Goal: Task Accomplishment & Management: Manage account settings

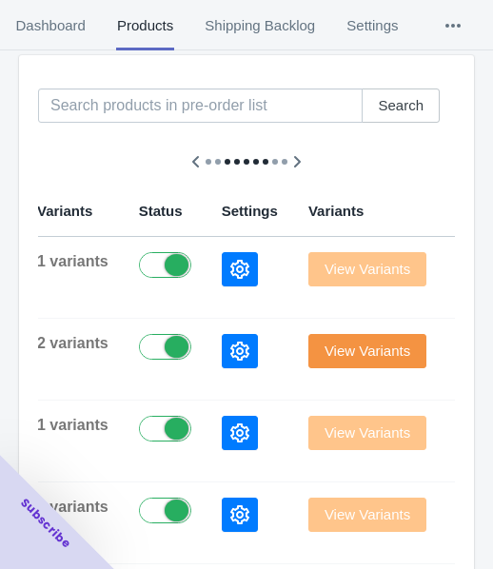
scroll to position [190, 0]
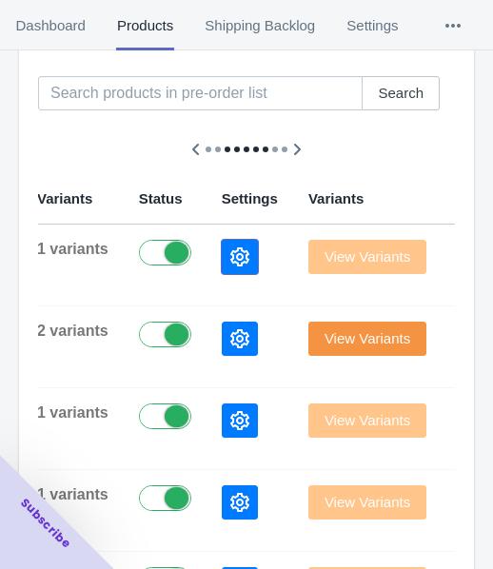
click at [230, 258] on icon "button" at bounding box center [239, 256] width 19 height 19
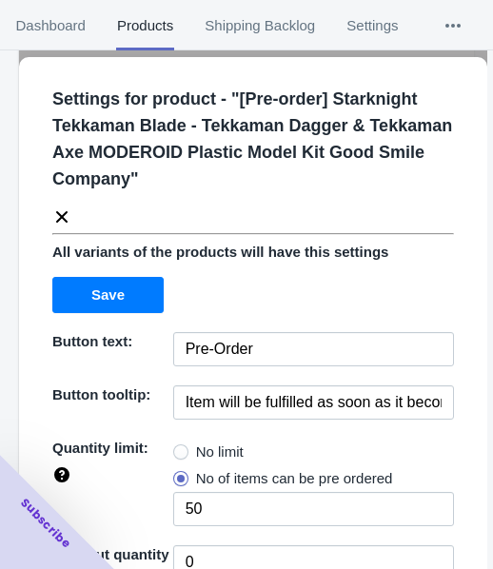
click at [196, 449] on span "No limit" at bounding box center [220, 451] width 48 height 19
click at [179, 448] on input "No limit" at bounding box center [178, 447] width 1 height 1
radio input "true"
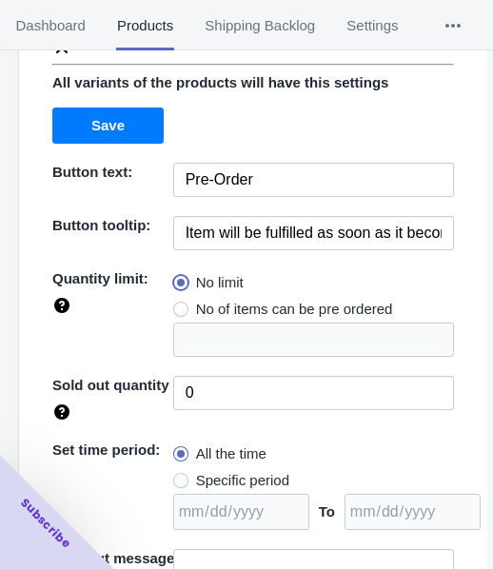
scroll to position [302, 0]
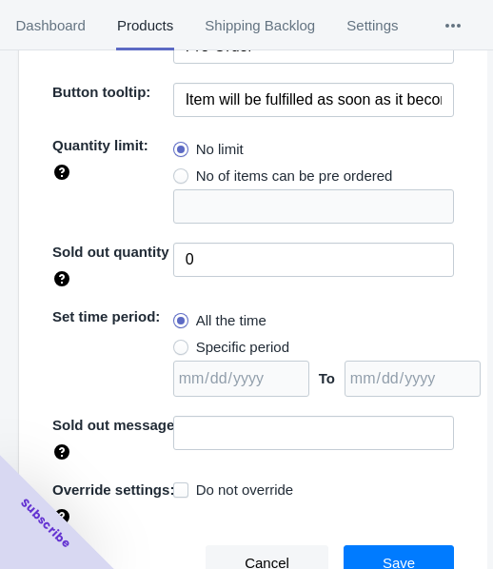
click at [223, 349] on span "Specific period" at bounding box center [242, 347] width 93 height 19
click at [179, 343] on input "Specific period" at bounding box center [178, 342] width 1 height 1
radio input "true"
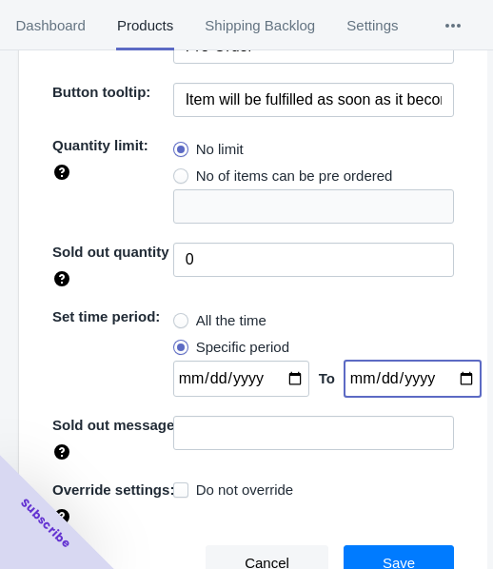
click at [439, 378] on input "date" at bounding box center [412, 378] width 136 height 36
type input "[DATE]"
drag, startPoint x: 282, startPoint y: 376, endPoint x: 283, endPoint y: 364, distance: 11.5
click at [282, 376] on input "date" at bounding box center [241, 378] width 136 height 36
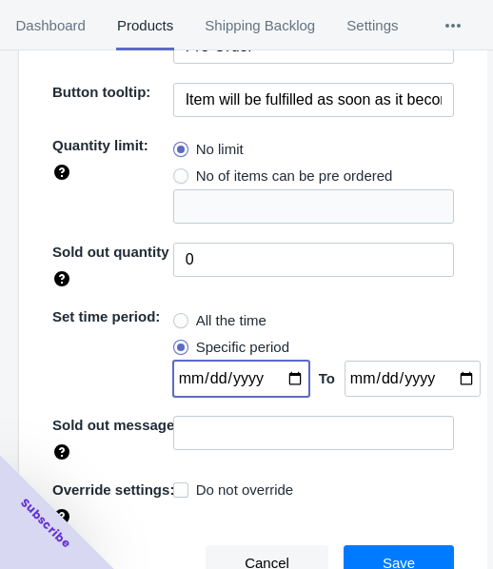
type input "[DATE]"
click at [353, 555] on button "Save" at bounding box center [398, 563] width 110 height 36
